Goal: Information Seeking & Learning: Learn about a topic

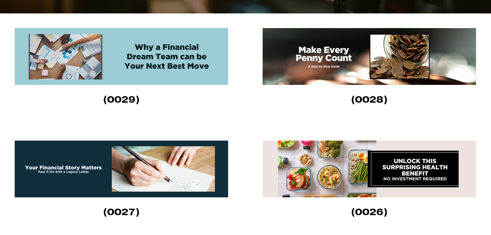
scroll to position [202, 0]
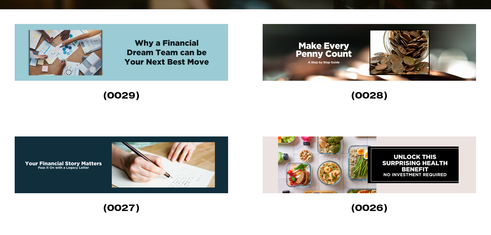
click at [161, 53] on img at bounding box center [121, 52] width 213 height 57
click at [313, 62] on img at bounding box center [369, 52] width 213 height 57
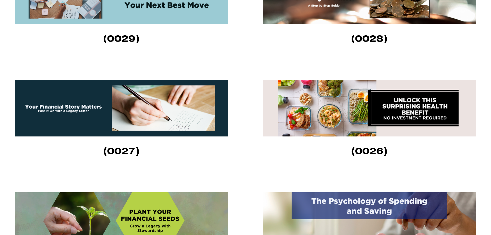
scroll to position [305, 0]
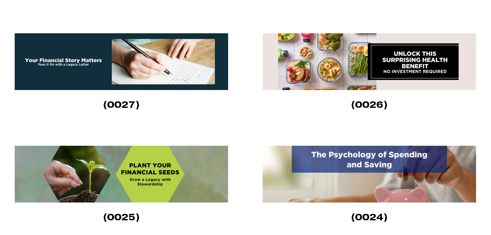
click at [97, 78] on img at bounding box center [121, 61] width 213 height 57
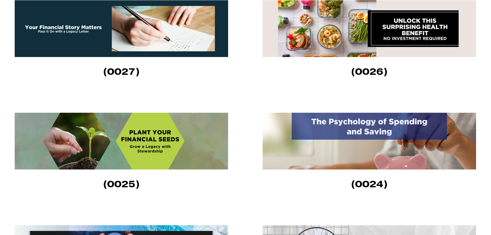
scroll to position [331, 0]
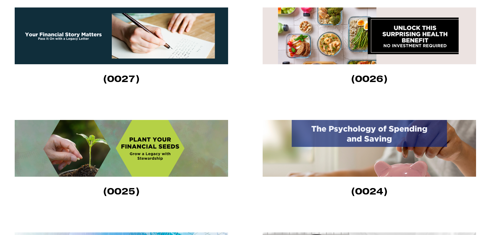
click at [360, 52] on img at bounding box center [369, 35] width 213 height 57
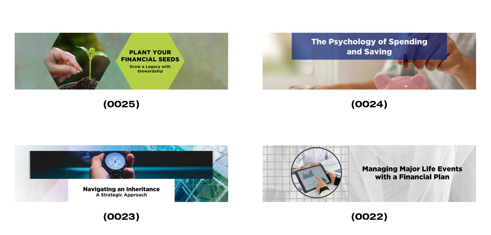
scroll to position [434, 0]
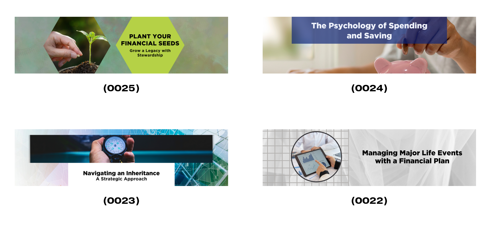
click at [107, 63] on img at bounding box center [121, 45] width 213 height 57
click at [319, 45] on img at bounding box center [369, 45] width 213 height 57
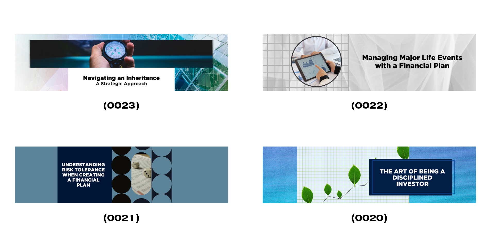
scroll to position [537, 0]
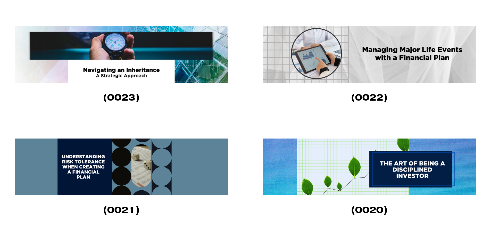
click at [154, 64] on img at bounding box center [121, 54] width 213 height 57
click at [328, 64] on img at bounding box center [369, 54] width 213 height 57
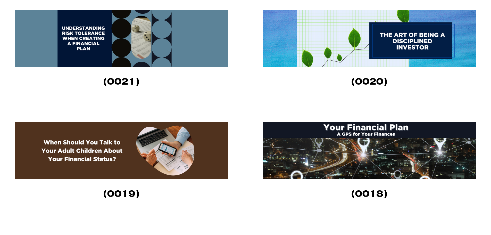
scroll to position [666, 0]
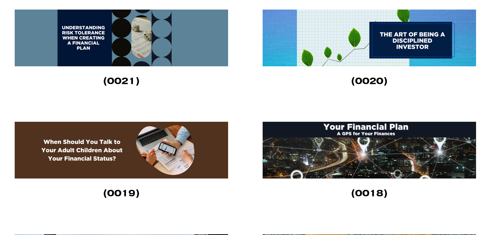
click at [169, 40] on img at bounding box center [121, 38] width 213 height 57
click at [425, 56] on img at bounding box center [369, 38] width 213 height 57
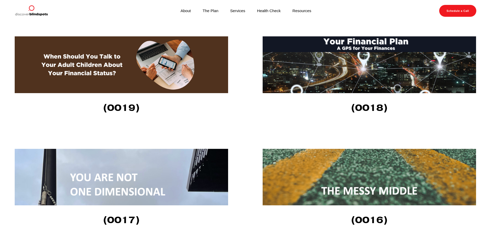
scroll to position [743, 0]
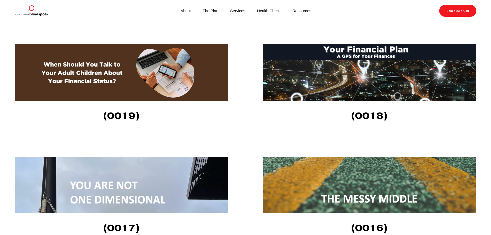
click at [134, 67] on img at bounding box center [121, 72] width 213 height 57
click at [302, 89] on img at bounding box center [369, 72] width 213 height 57
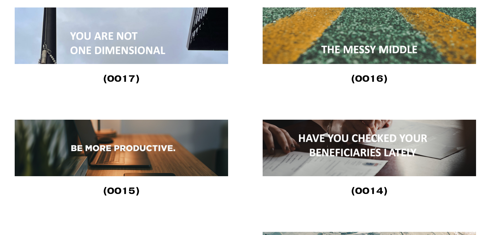
scroll to position [898, 0]
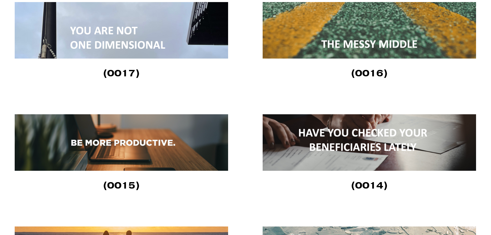
click at [127, 40] on img at bounding box center [121, 30] width 213 height 56
click at [300, 41] on img at bounding box center [369, 30] width 213 height 56
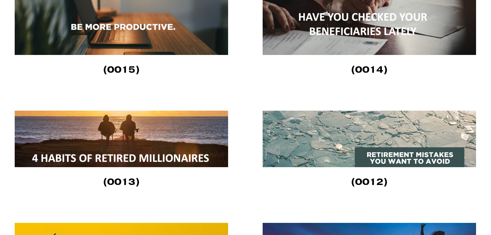
scroll to position [1001, 0]
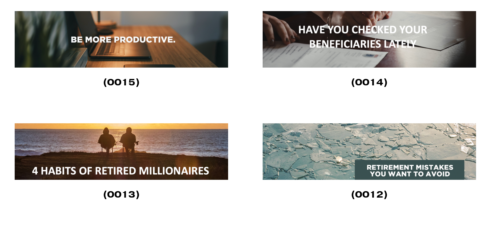
click at [104, 43] on img at bounding box center [121, 39] width 213 height 56
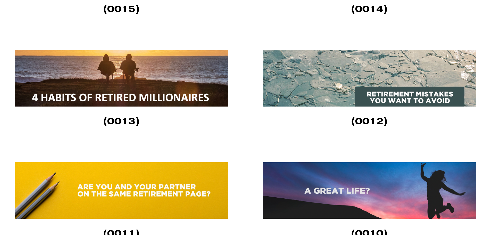
scroll to position [1104, 0]
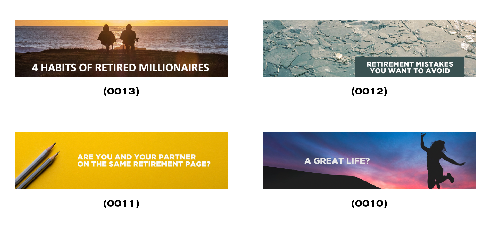
click at [89, 48] on img at bounding box center [121, 48] width 213 height 56
click at [344, 61] on img at bounding box center [369, 48] width 213 height 56
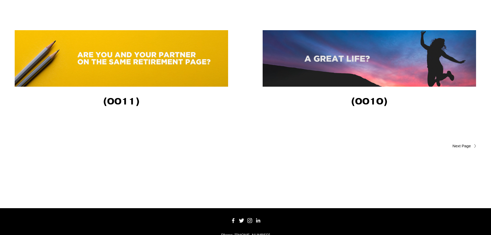
scroll to position [1207, 0]
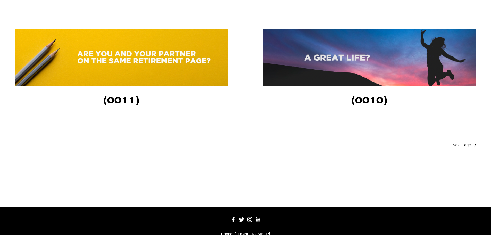
drag, startPoint x: 339, startPoint y: 61, endPoint x: 339, endPoint y: 57, distance: 4.2
click at [339, 61] on img at bounding box center [369, 57] width 213 height 56
click at [461, 148] on link "Older Posts" at bounding box center [361, 145] width 231 height 6
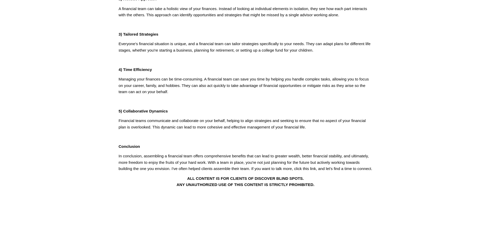
scroll to position [180, 0]
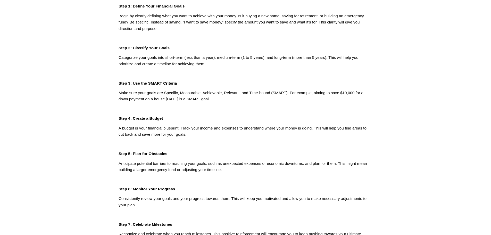
scroll to position [103, 0]
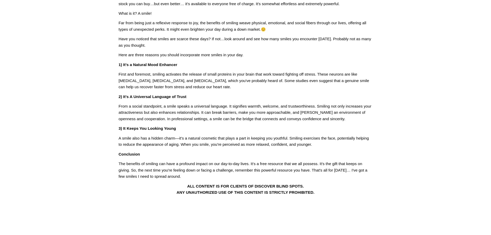
scroll to position [52, 0]
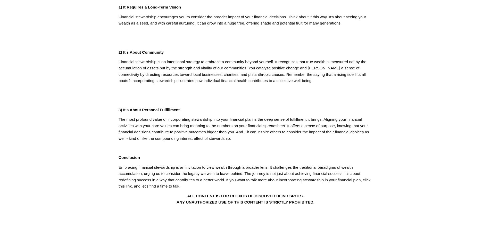
scroll to position [129, 0]
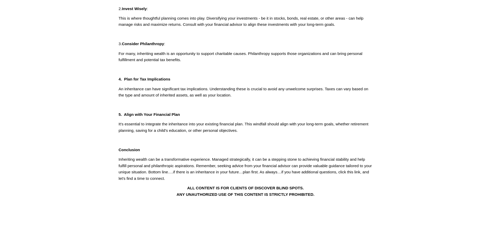
scroll to position [180, 0]
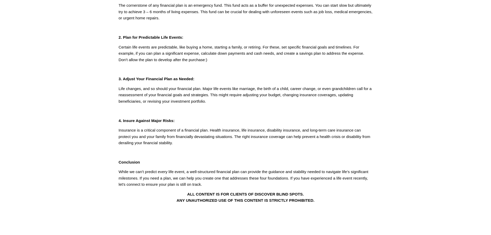
scroll to position [103, 0]
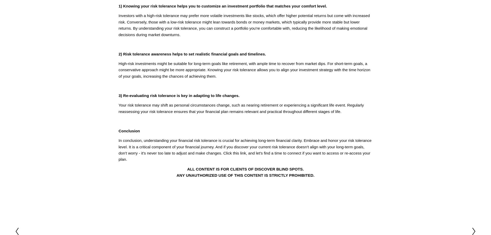
scroll to position [129, 0]
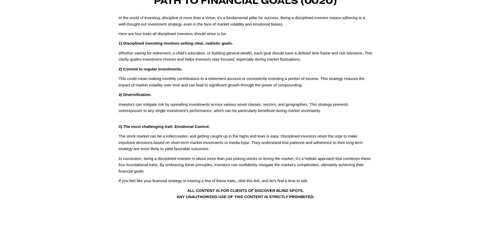
scroll to position [77, 0]
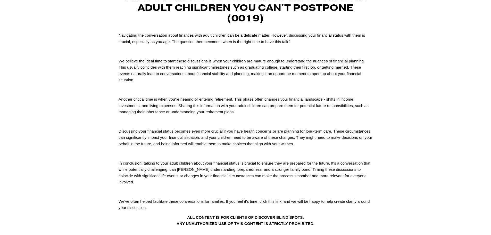
scroll to position [77, 0]
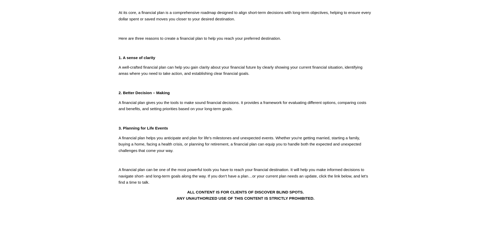
scroll to position [129, 0]
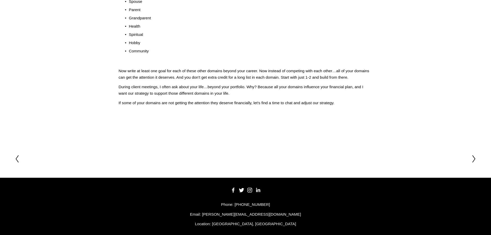
scroll to position [169, 0]
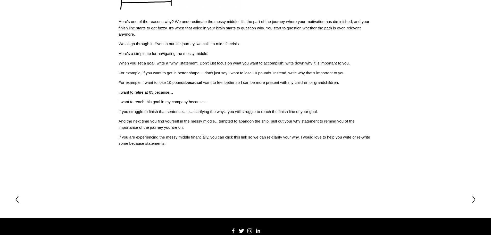
scroll to position [155, 0]
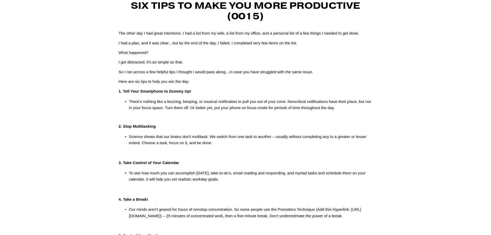
scroll to position [52, 0]
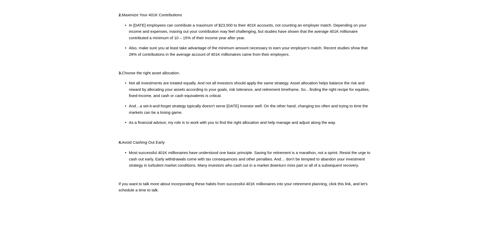
scroll to position [129, 0]
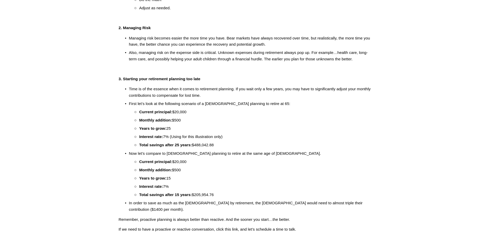
scroll to position [180, 0]
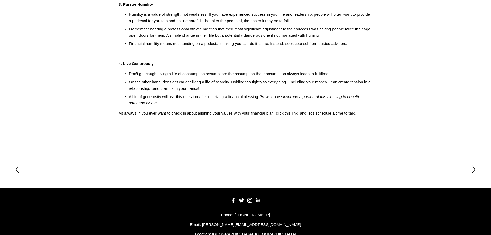
scroll to position [206, 0]
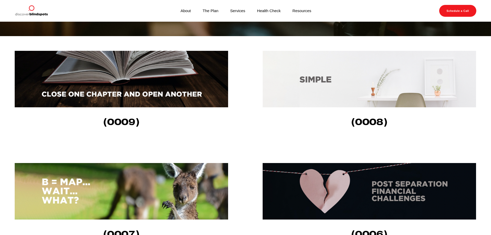
scroll to position [168, 0]
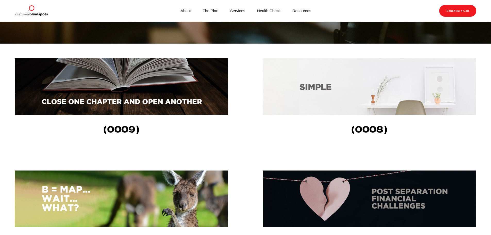
click at [326, 77] on img at bounding box center [369, 86] width 213 height 56
click at [174, 105] on img at bounding box center [121, 86] width 213 height 56
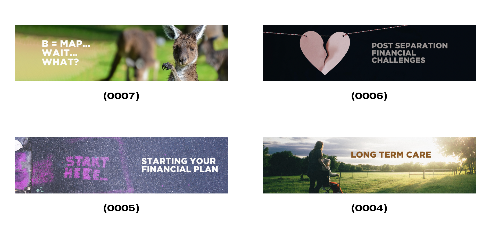
scroll to position [322, 0]
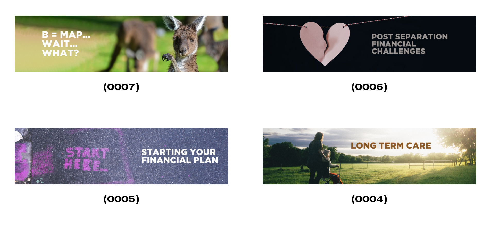
click at [140, 59] on img at bounding box center [121, 44] width 213 height 56
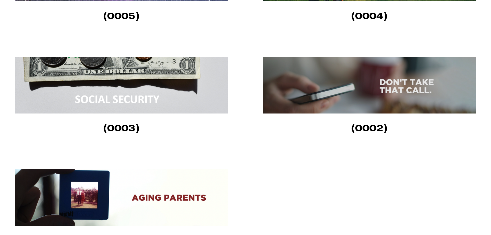
scroll to position [528, 0]
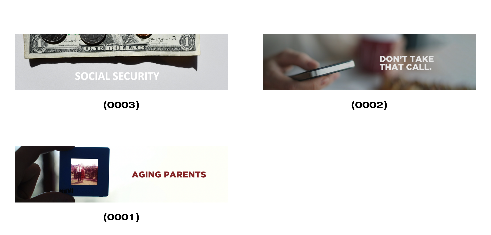
click at [123, 65] on img at bounding box center [121, 62] width 213 height 56
click at [293, 65] on img at bounding box center [369, 62] width 213 height 56
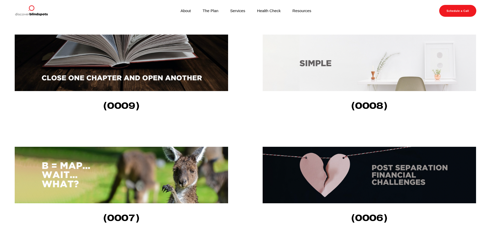
scroll to position [168, 0]
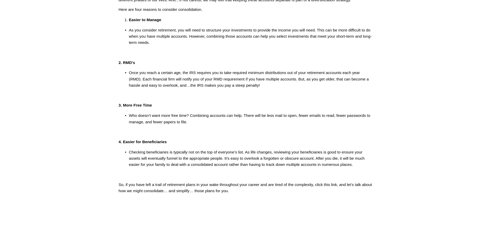
scroll to position [103, 0]
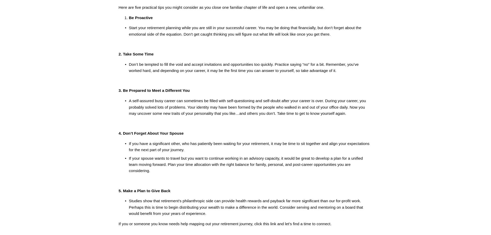
scroll to position [103, 0]
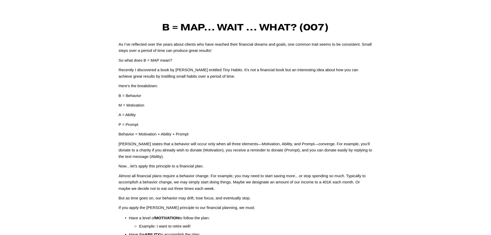
scroll to position [26, 0]
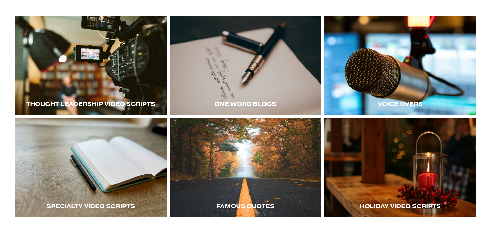
scroll to position [128, 0]
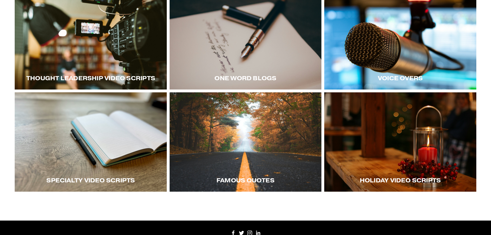
click at [344, 120] on div at bounding box center [400, 141] width 152 height 99
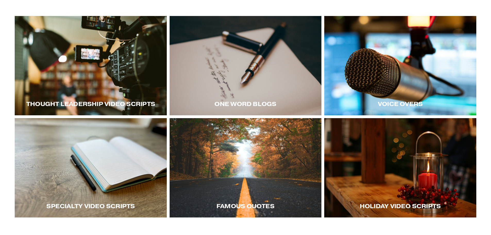
click at [80, 166] on div at bounding box center [91, 167] width 152 height 99
click at [382, 88] on div at bounding box center [400, 65] width 152 height 99
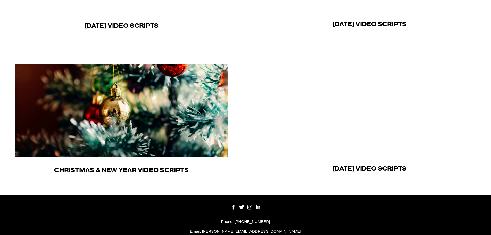
scroll to position [434, 0]
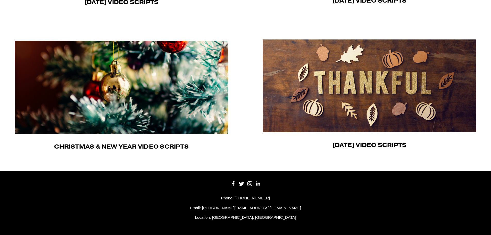
click at [191, 104] on img at bounding box center [121, 87] width 213 height 93
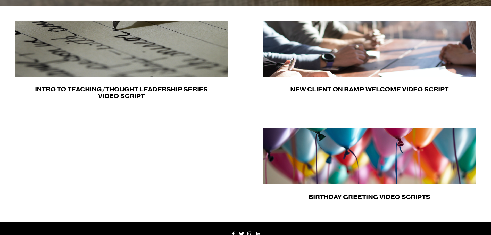
scroll to position [180, 0]
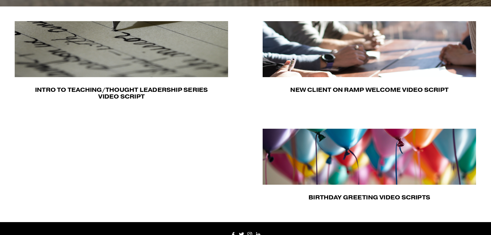
click at [310, 60] on img at bounding box center [369, 49] width 213 height 56
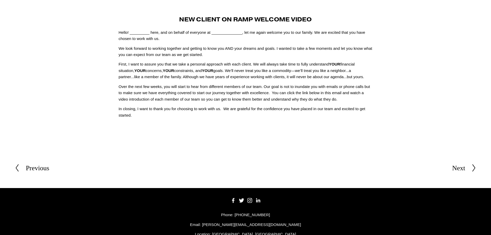
scroll to position [43, 0]
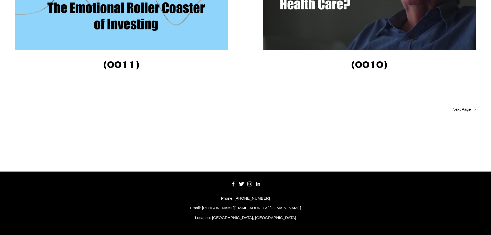
scroll to position [1803, 0]
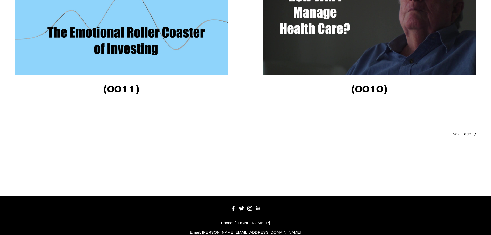
click at [465, 136] on span "Older Posts" at bounding box center [451, 134] width 39 height 6
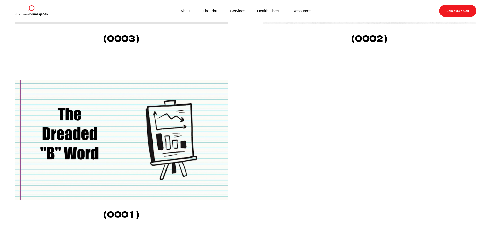
scroll to position [786, 0]
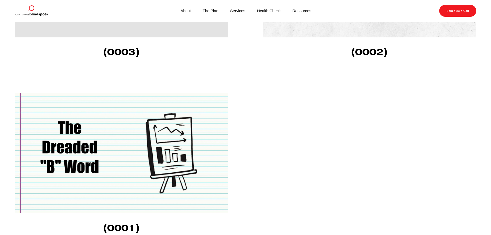
click at [136, 186] on img at bounding box center [121, 153] width 213 height 120
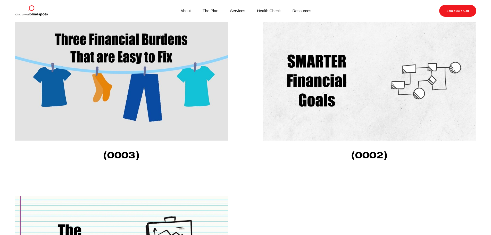
scroll to position [657, 0]
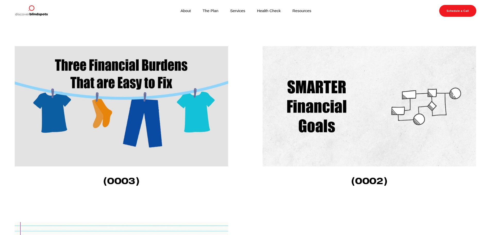
click at [333, 125] on img at bounding box center [369, 106] width 213 height 120
click at [177, 80] on img at bounding box center [121, 106] width 213 height 120
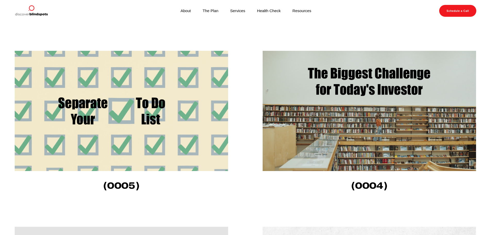
scroll to position [451, 0]
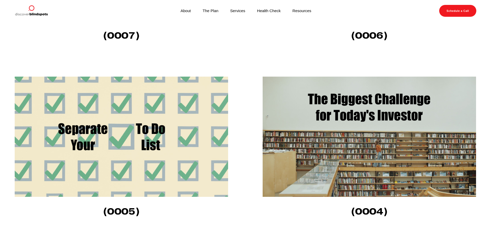
click at [379, 155] on img at bounding box center [369, 137] width 213 height 120
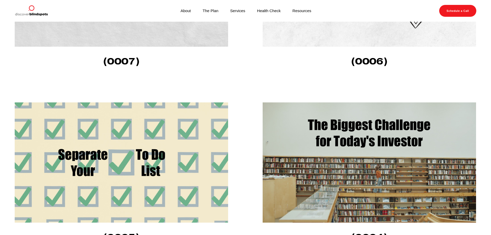
click at [151, 135] on img at bounding box center [121, 162] width 213 height 120
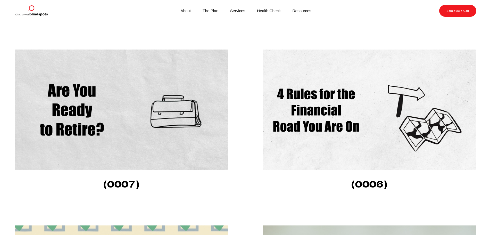
scroll to position [296, 0]
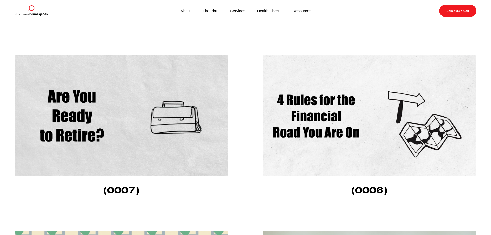
click at [323, 144] on img at bounding box center [369, 115] width 213 height 120
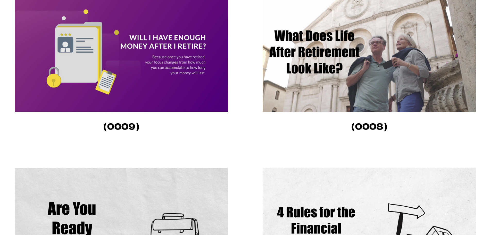
scroll to position [219, 0]
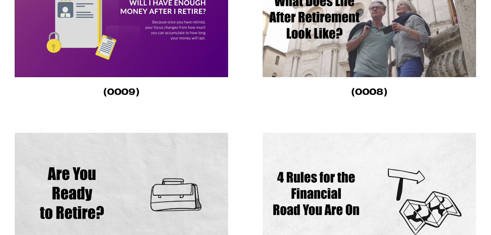
click at [137, 145] on img at bounding box center [121, 193] width 213 height 120
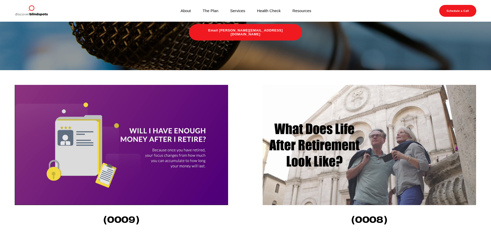
scroll to position [90, 0]
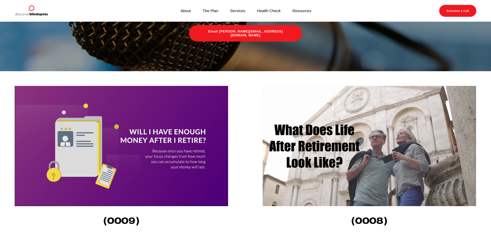
click at [347, 162] on img at bounding box center [369, 146] width 213 height 120
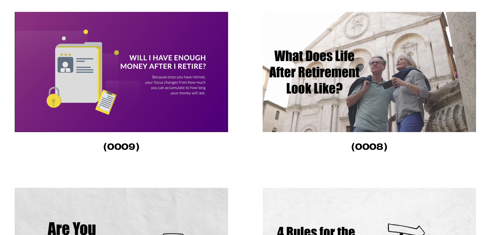
scroll to position [167, 0]
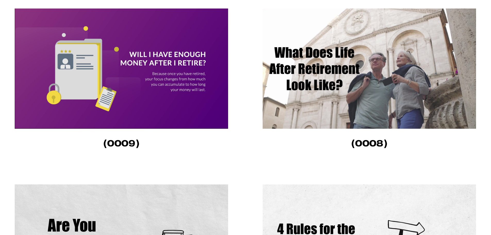
click at [112, 103] on img at bounding box center [121, 69] width 213 height 120
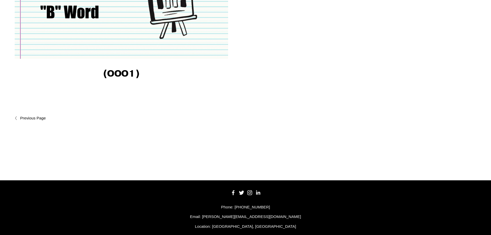
scroll to position [940, 0]
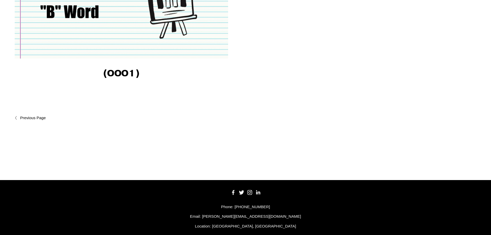
click at [41, 121] on span "Newer Posts" at bounding box center [44, 118] width 48 height 6
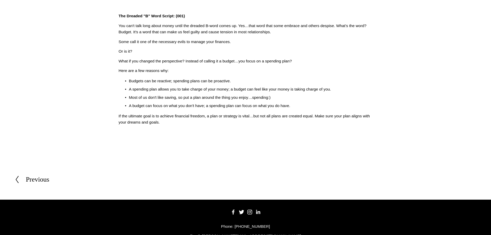
scroll to position [155, 0]
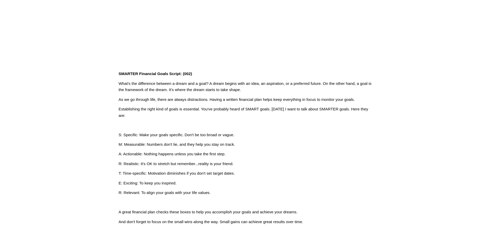
scroll to position [155, 0]
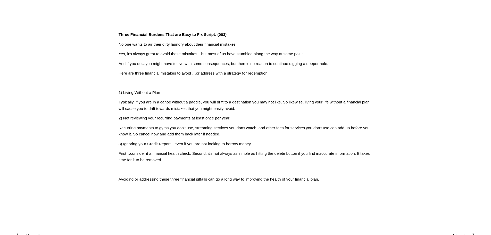
scroll to position [155, 0]
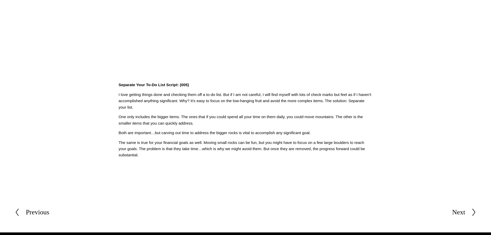
scroll to position [129, 0]
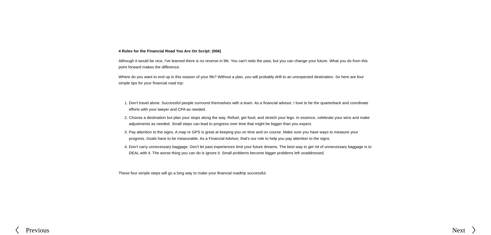
scroll to position [155, 0]
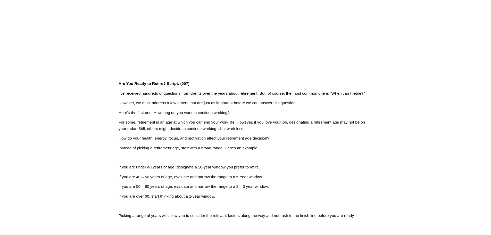
scroll to position [129, 0]
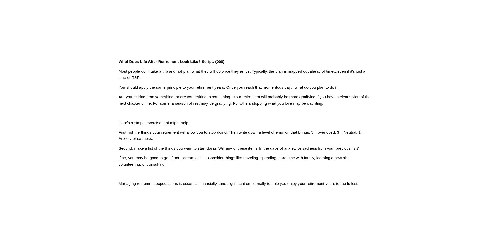
scroll to position [155, 0]
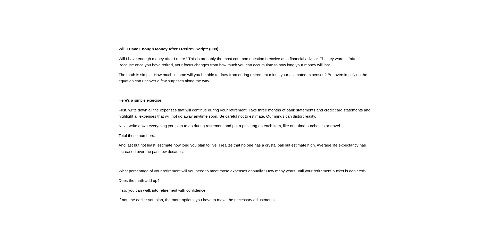
scroll to position [155, 0]
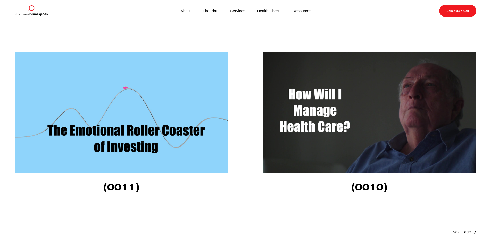
scroll to position [1686, 0]
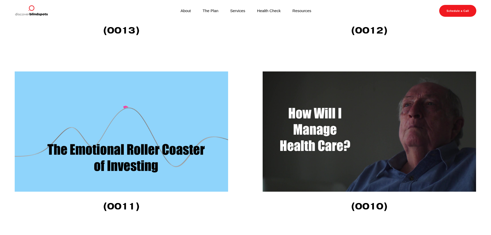
click at [146, 155] on img at bounding box center [121, 131] width 213 height 120
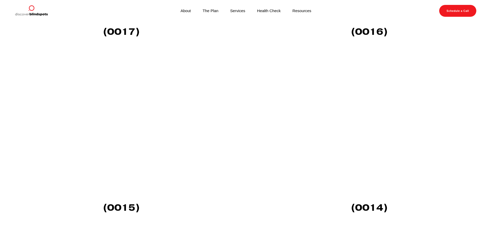
scroll to position [1325, 0]
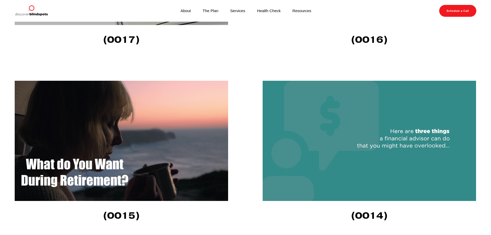
click at [323, 142] on img at bounding box center [369, 141] width 213 height 120
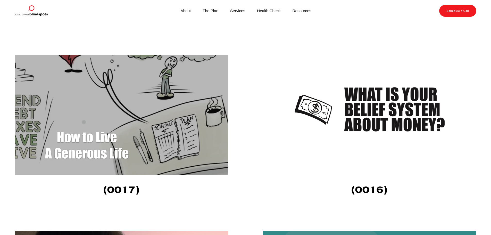
scroll to position [1170, 0]
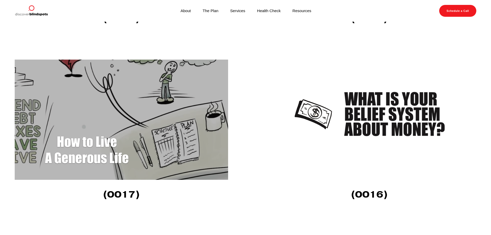
click at [361, 142] on img at bounding box center [369, 120] width 213 height 120
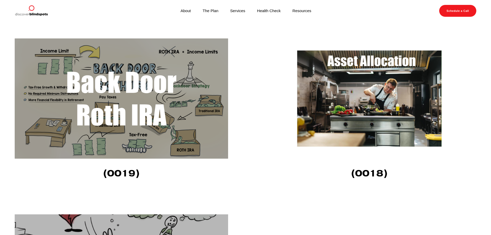
scroll to position [990, 0]
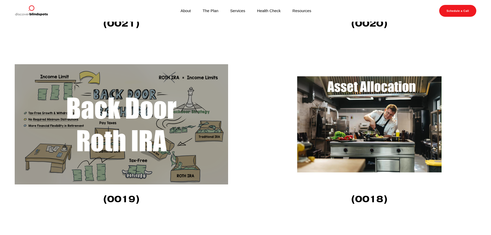
click at [330, 149] on img at bounding box center [369, 124] width 213 height 120
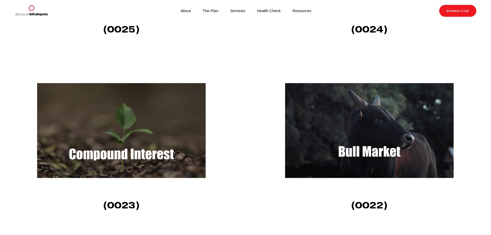
scroll to position [629, 0]
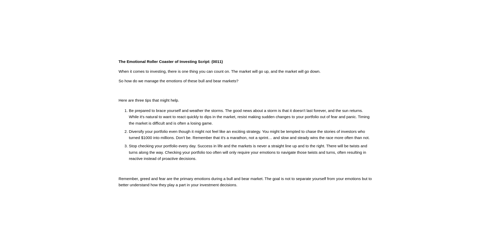
scroll to position [129, 0]
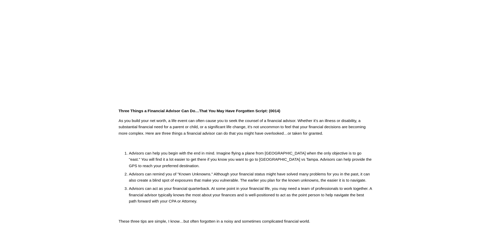
scroll to position [103, 0]
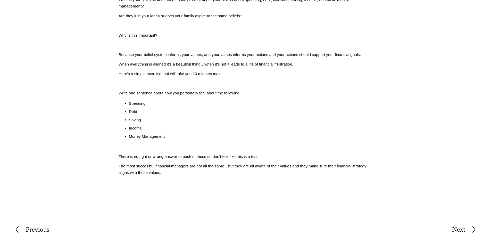
scroll to position [180, 0]
